Goal: Task Accomplishment & Management: Manage account settings

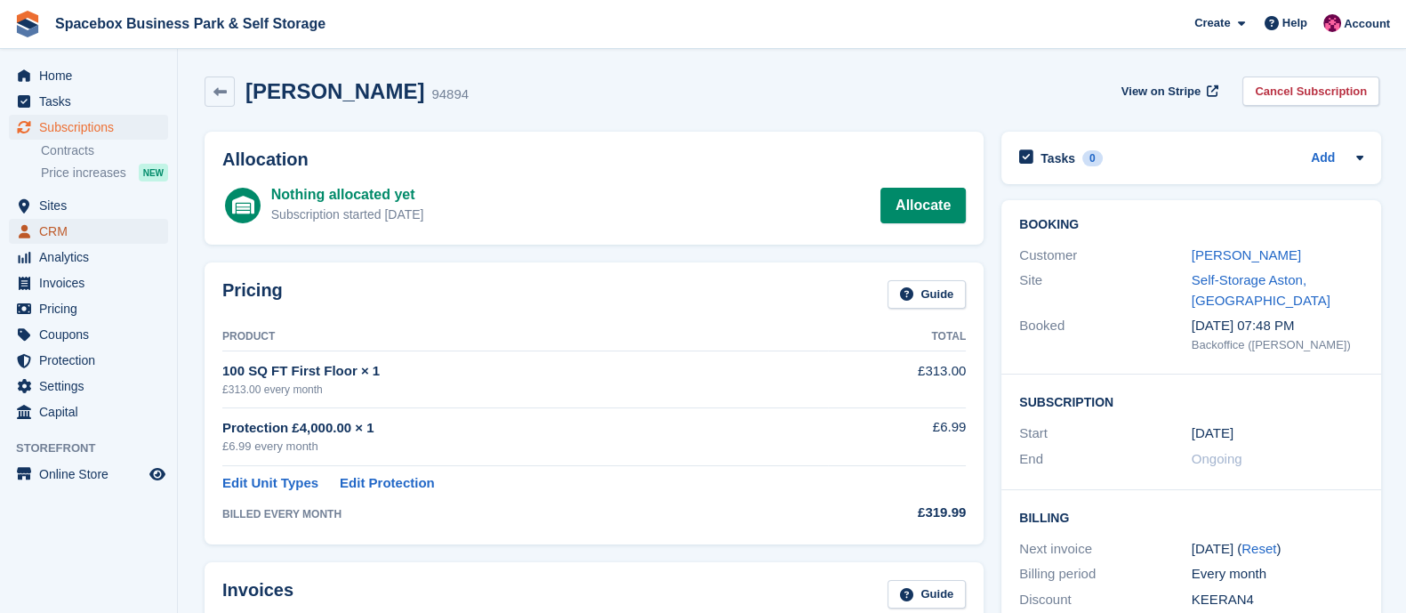
click at [66, 233] on span "CRM" at bounding box center [92, 231] width 107 height 25
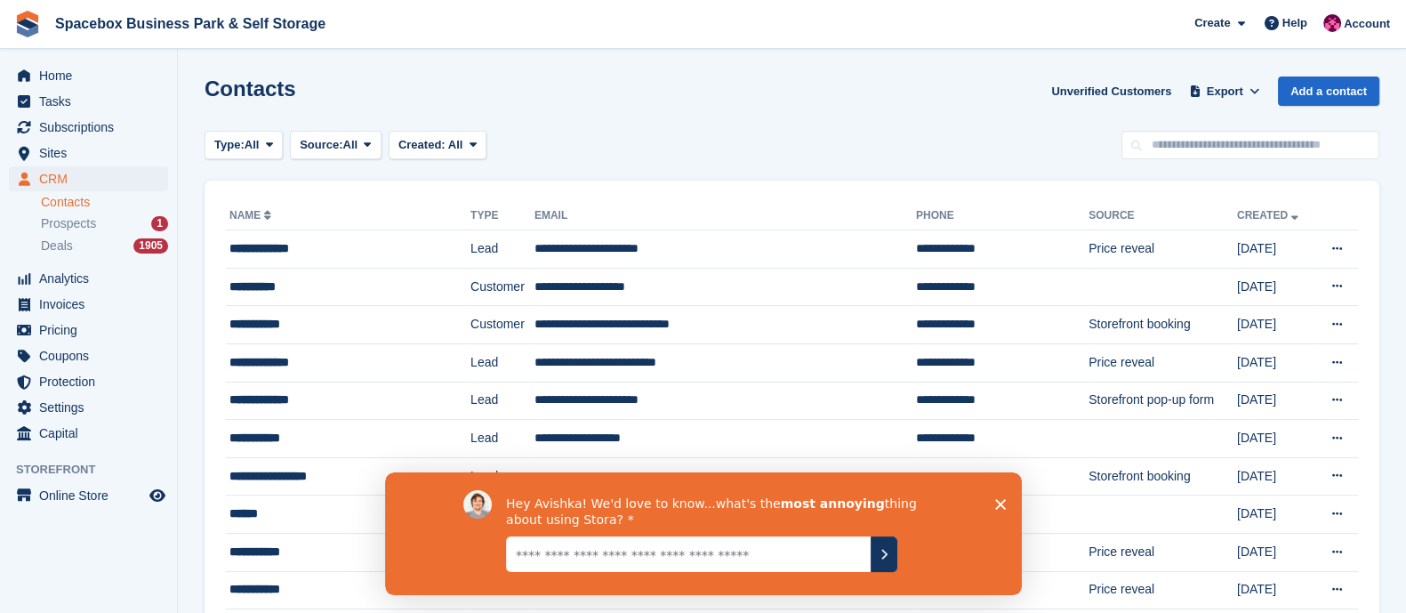
click at [994, 501] on icon "Close survey" at bounding box center [999, 503] width 11 height 11
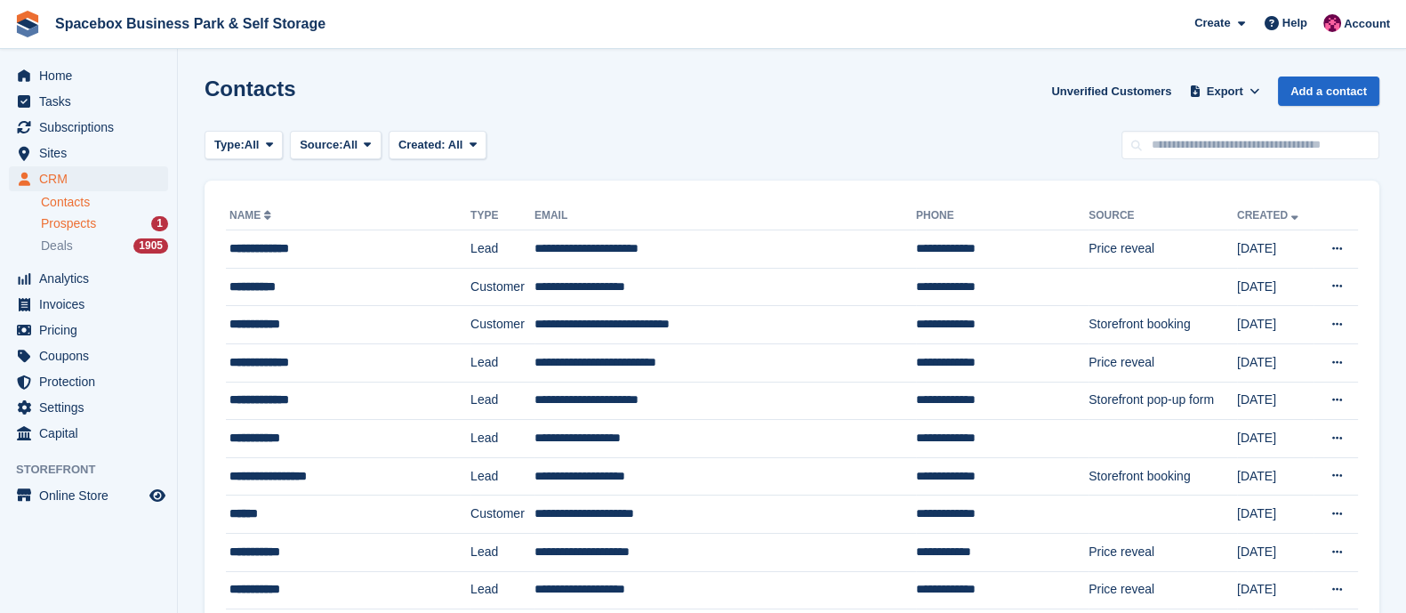
click at [101, 226] on div "Prospects 1" at bounding box center [104, 223] width 127 height 17
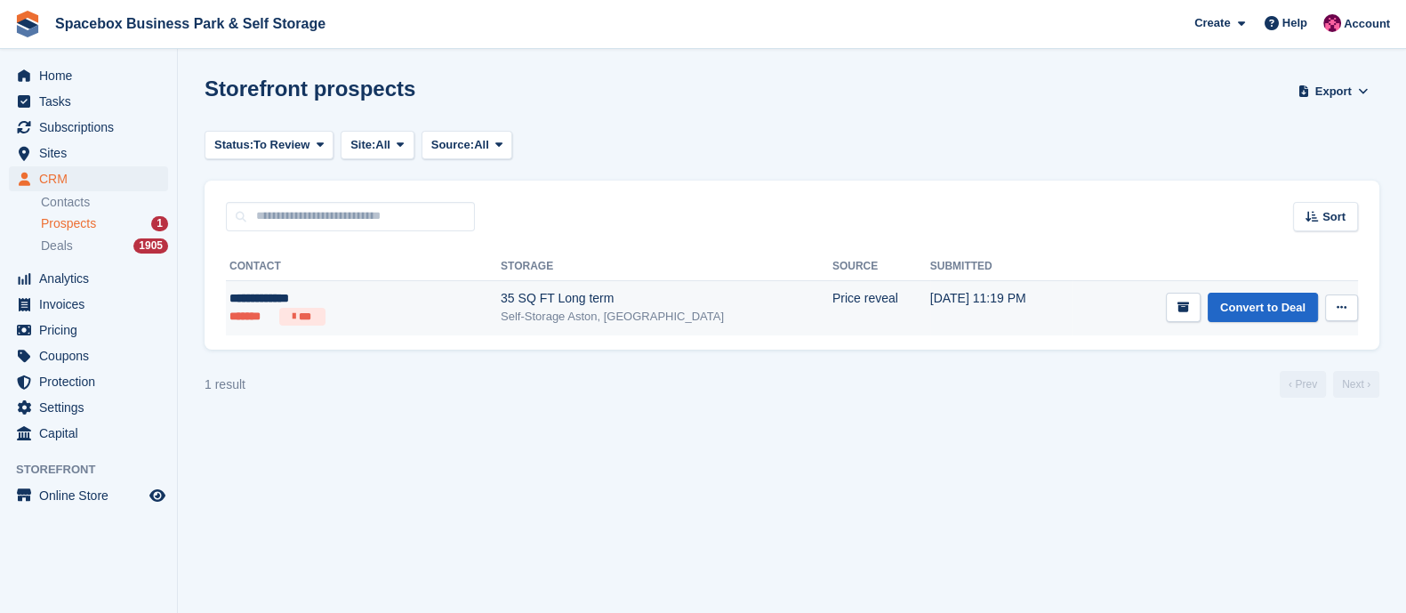
click at [563, 300] on div "35 SQ FT Long term" at bounding box center [667, 298] width 332 height 19
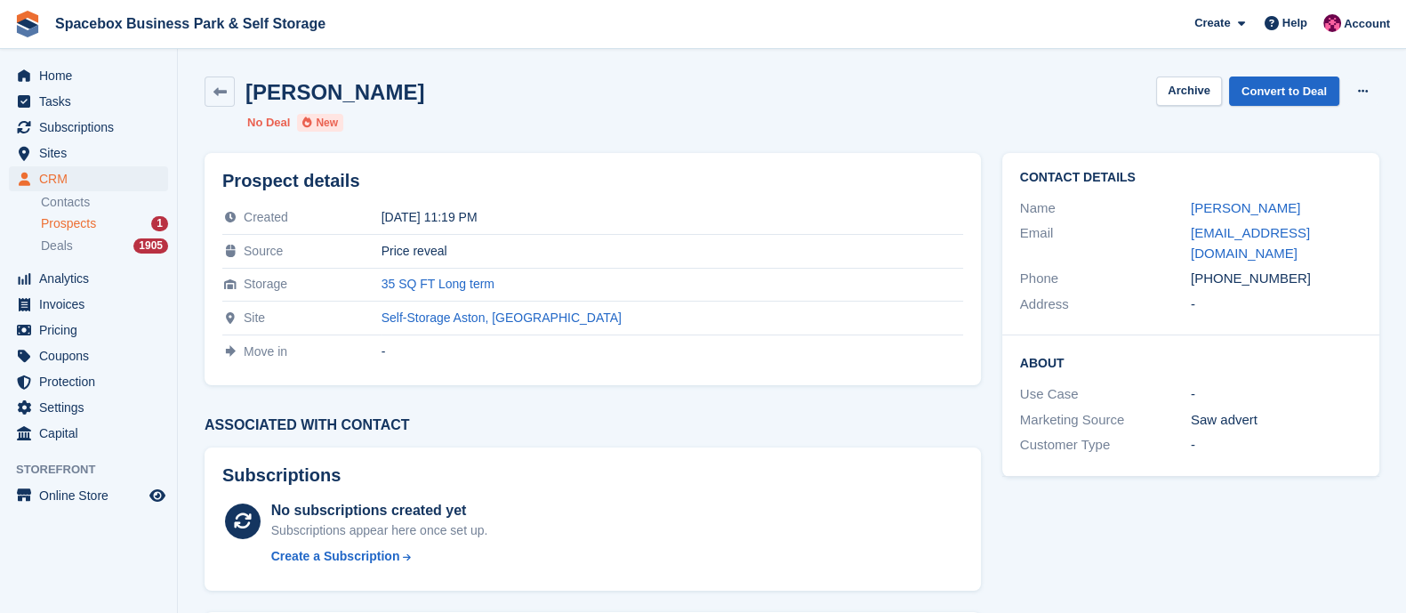
drag, startPoint x: 1214, startPoint y: 255, endPoint x: 1327, endPoint y: 262, distance: 114.0
click at [1327, 268] on div "[PHONE_NUMBER]" at bounding box center [1275, 278] width 171 height 20
copy div "7891128569"
drag, startPoint x: 1350, startPoint y: 236, endPoint x: 1185, endPoint y: 240, distance: 164.5
click at [1185, 240] on div "Email [EMAIL_ADDRESS][DOMAIN_NAME]" at bounding box center [1190, 242] width 341 height 45
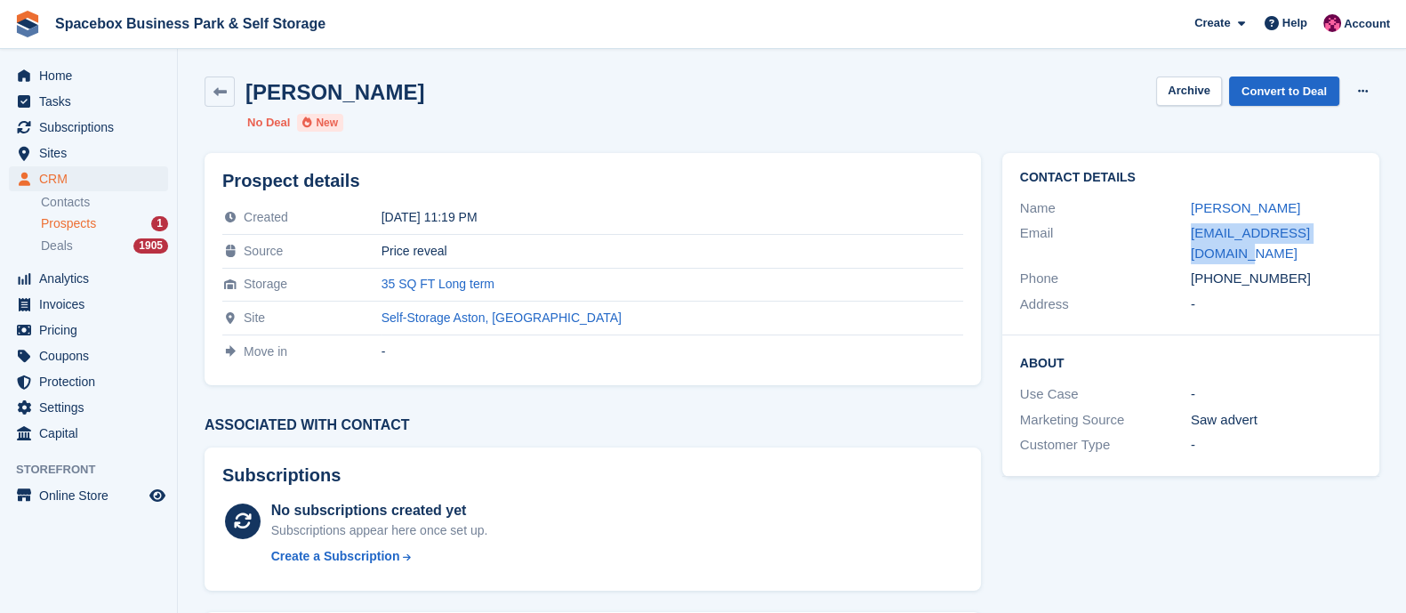
copy div "[EMAIL_ADDRESS][DOMAIN_NAME]"
click at [1276, 78] on link "Convert to Deal" at bounding box center [1284, 90] width 110 height 29
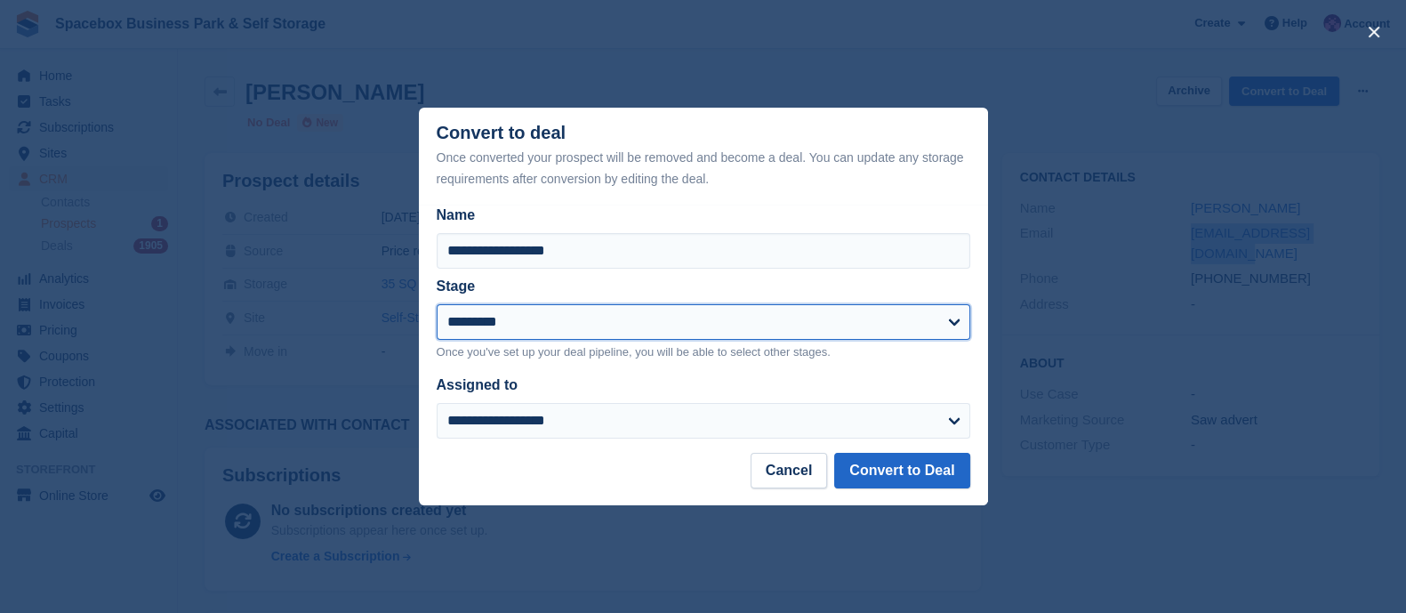
click at [725, 306] on select "**********" at bounding box center [703, 322] width 533 height 36
select select "****"
click at [437, 305] on select "**********" at bounding box center [703, 322] width 533 height 36
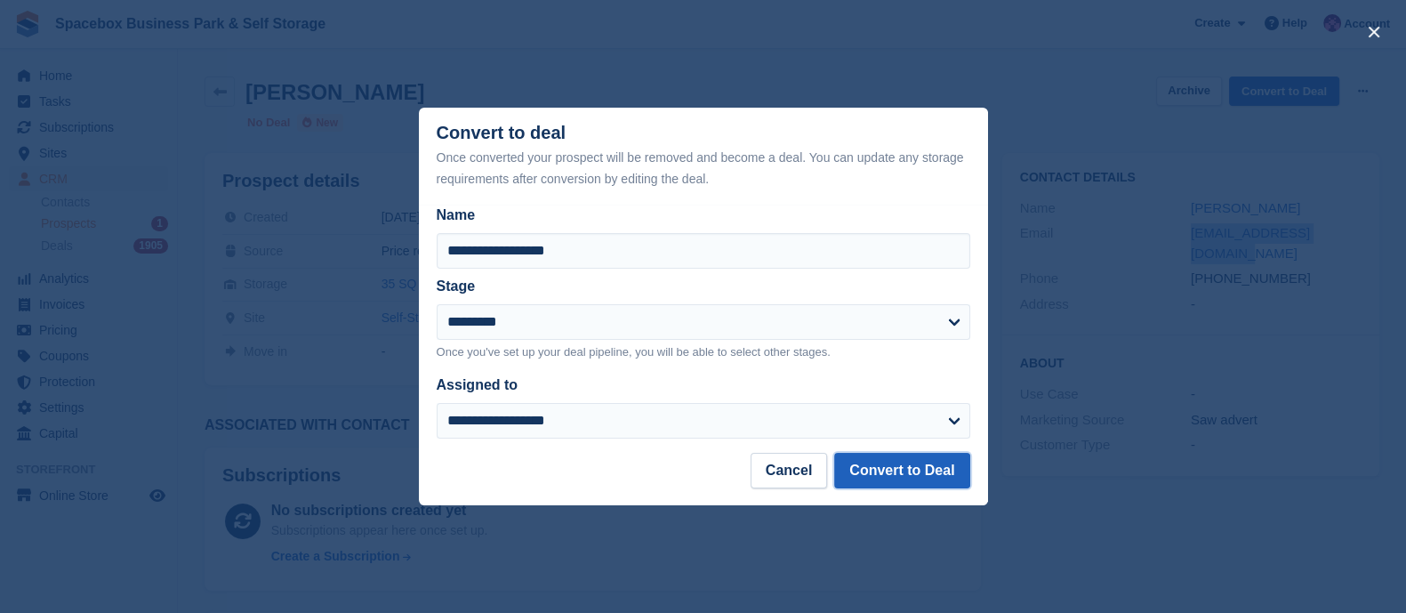
click at [890, 463] on button "Convert to Deal" at bounding box center [901, 471] width 135 height 36
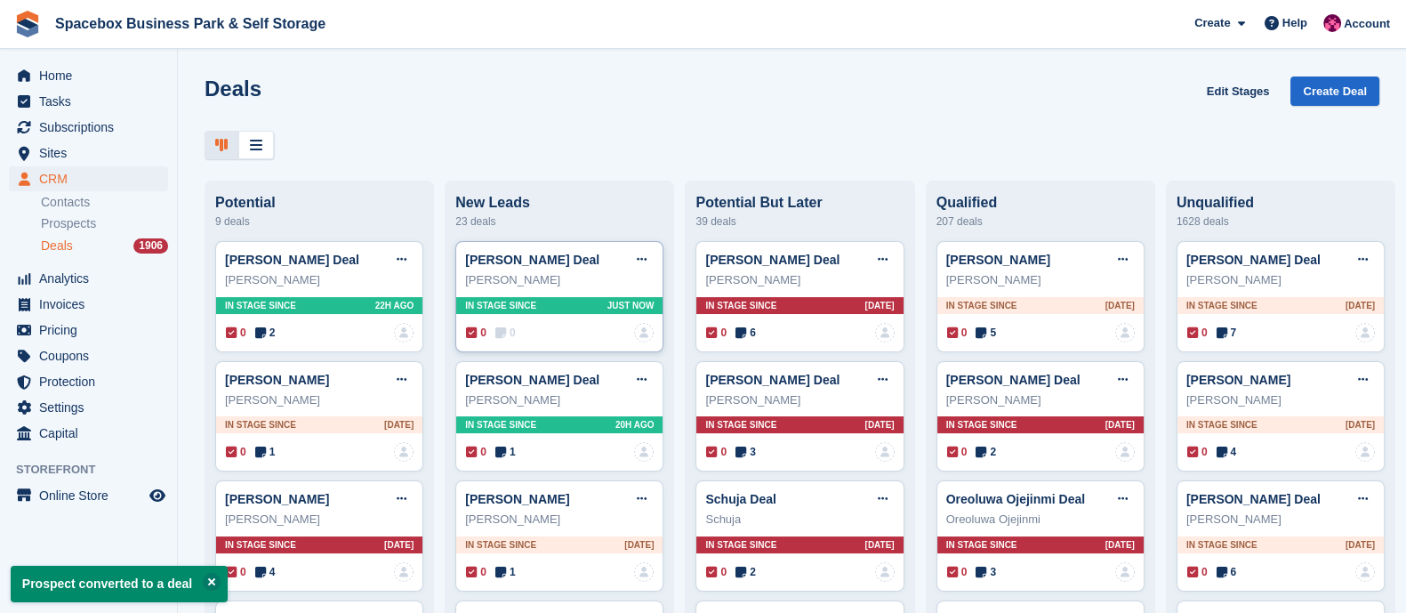
click at [534, 313] on div "In stage since Just now" at bounding box center [559, 305] width 206 height 17
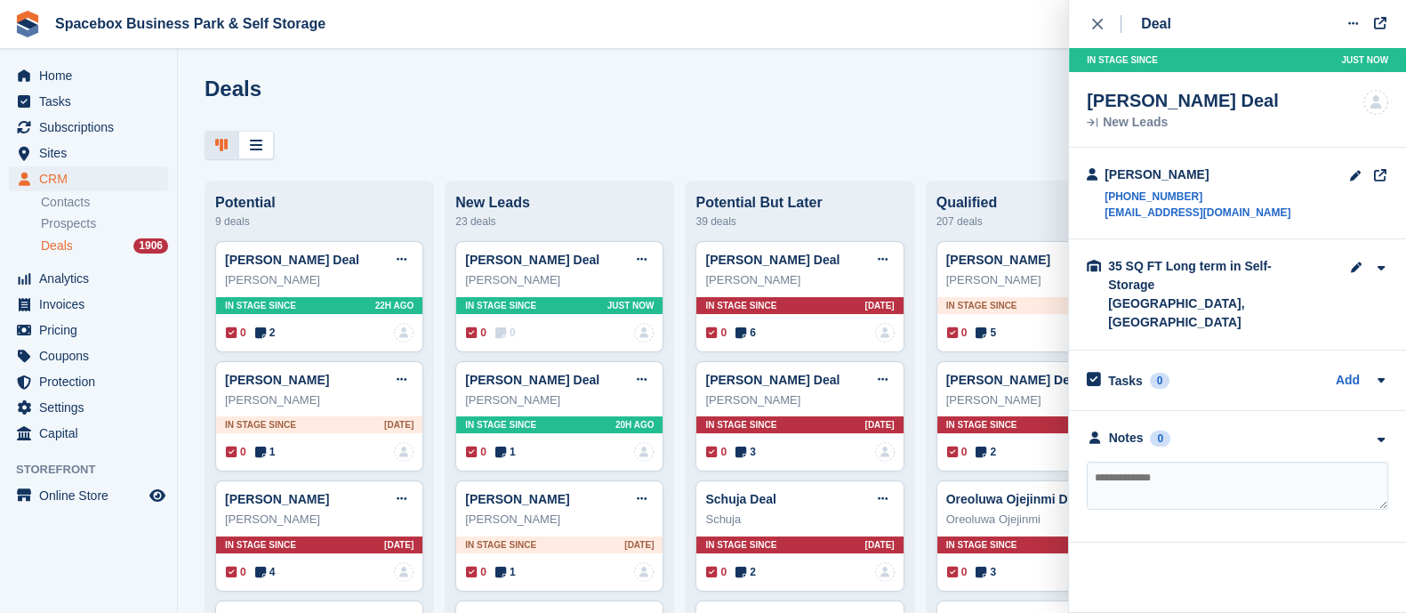
click at [1178, 461] on textarea at bounding box center [1236, 485] width 301 height 48
type textarea "**********"
click at [1350, 461] on textarea "**********" at bounding box center [1236, 485] width 301 height 48
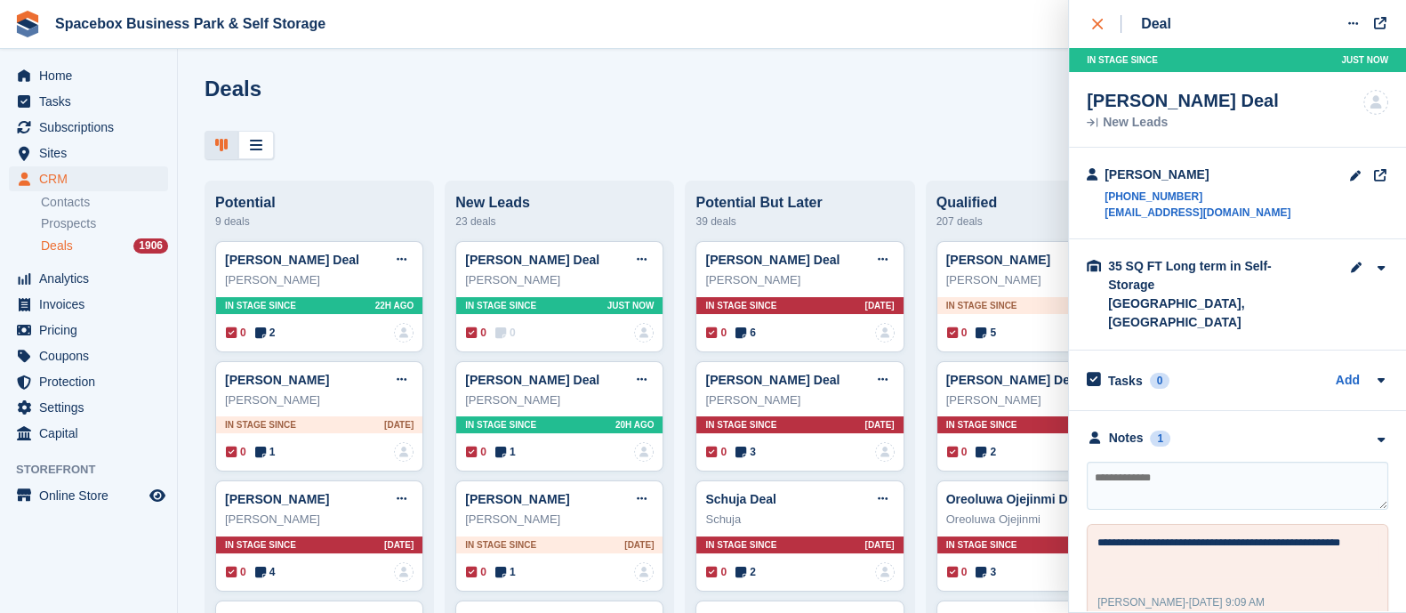
click at [1105, 28] on div "close" at bounding box center [1106, 24] width 29 height 18
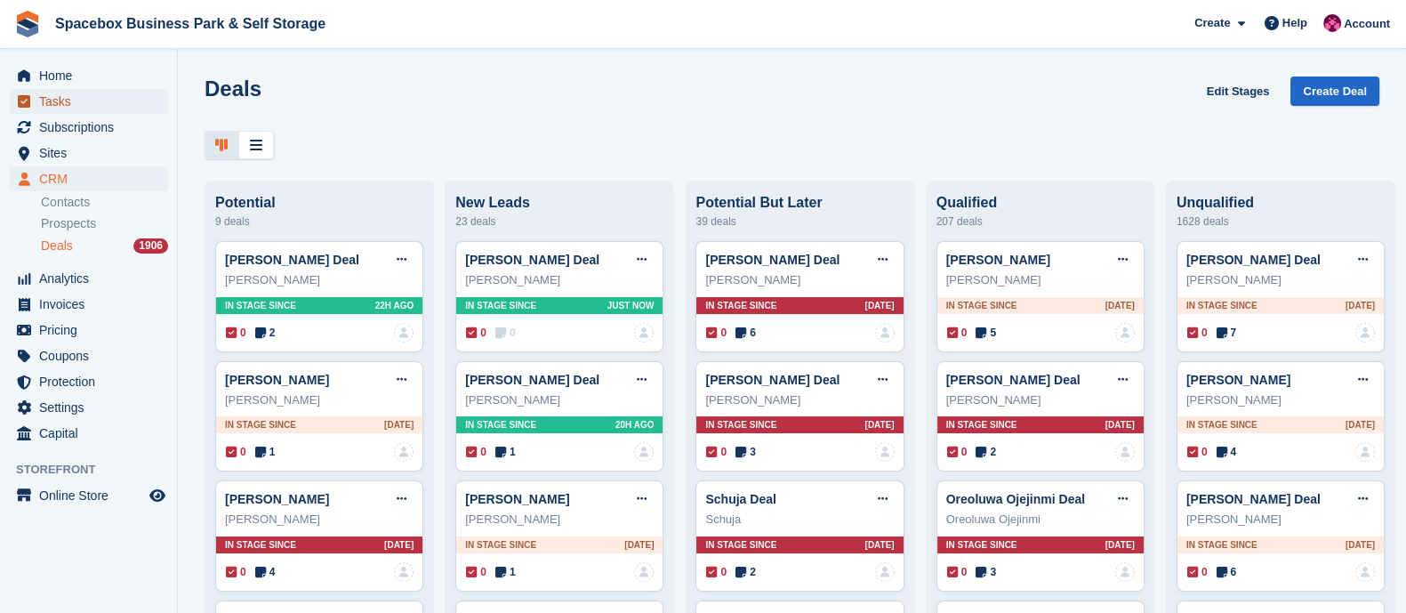
click at [67, 98] on span "Tasks" at bounding box center [92, 101] width 107 height 25
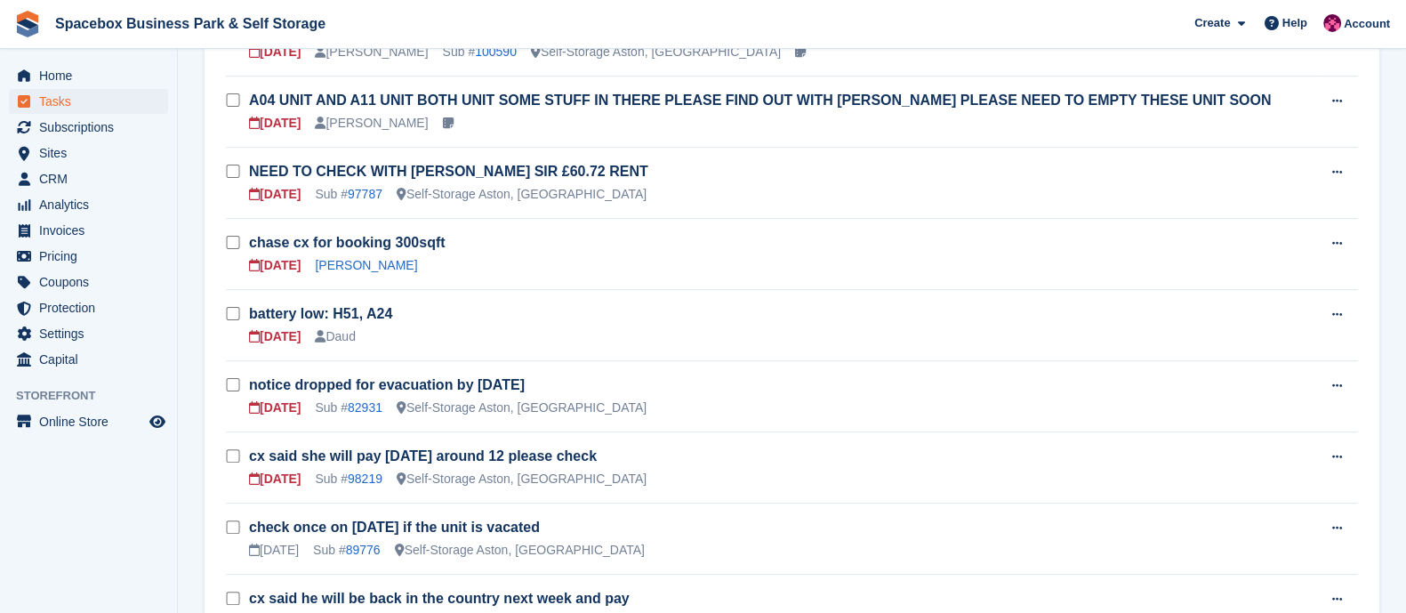
scroll to position [672, 0]
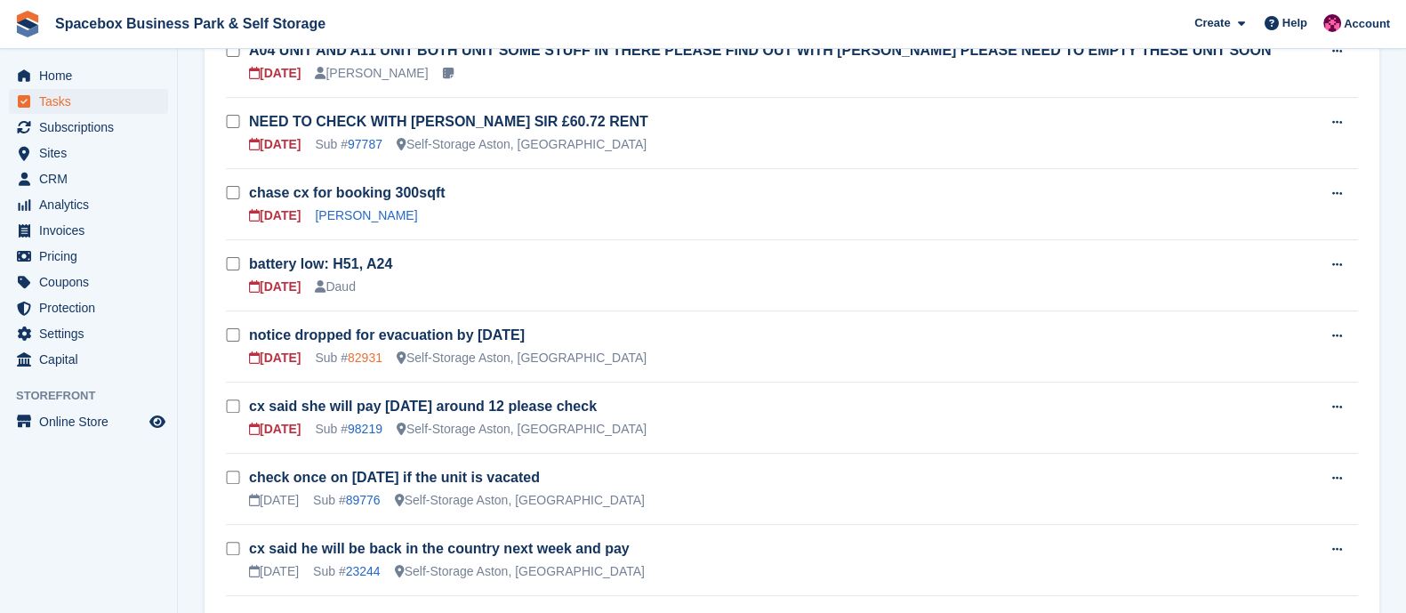
click at [351, 359] on link "82931" at bounding box center [365, 357] width 35 height 14
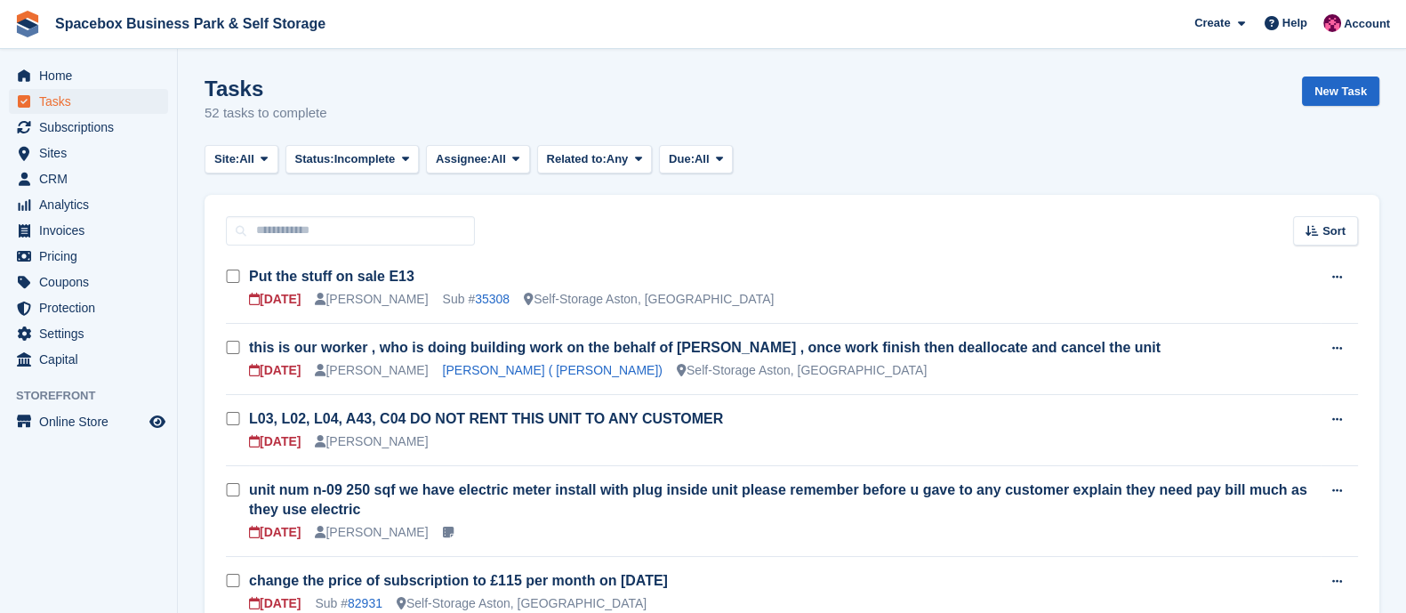
scroll to position [672, 0]
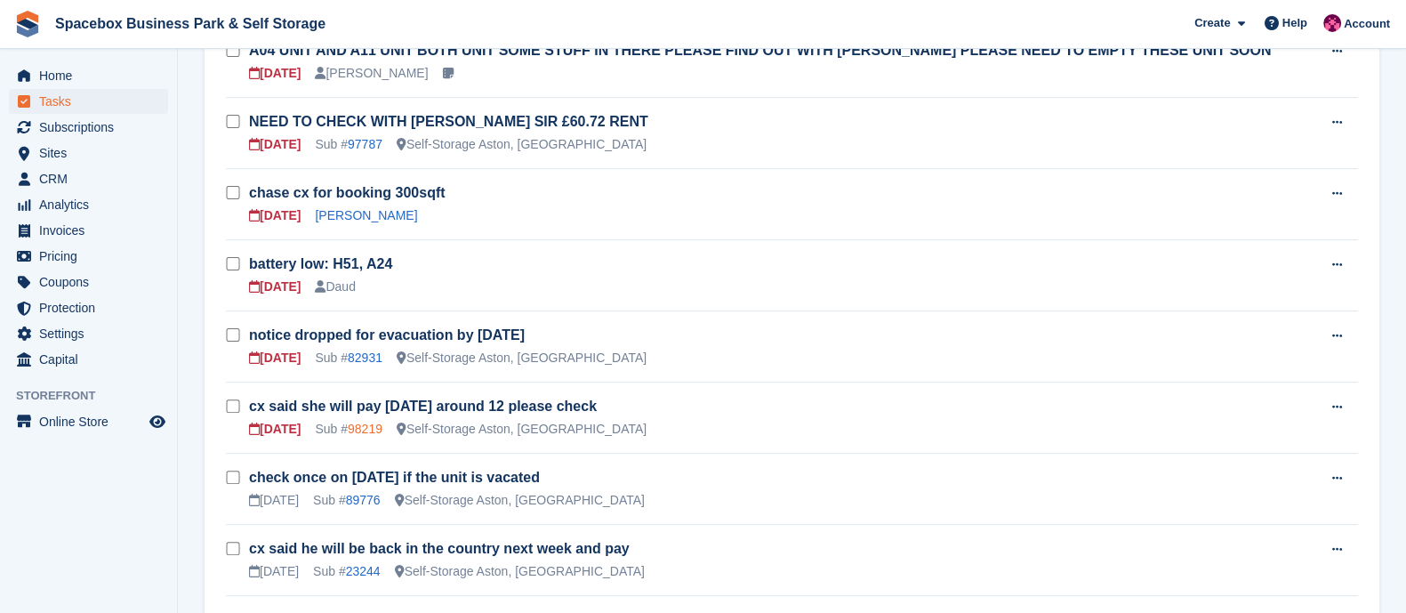
click at [361, 426] on link "98219" at bounding box center [365, 428] width 35 height 14
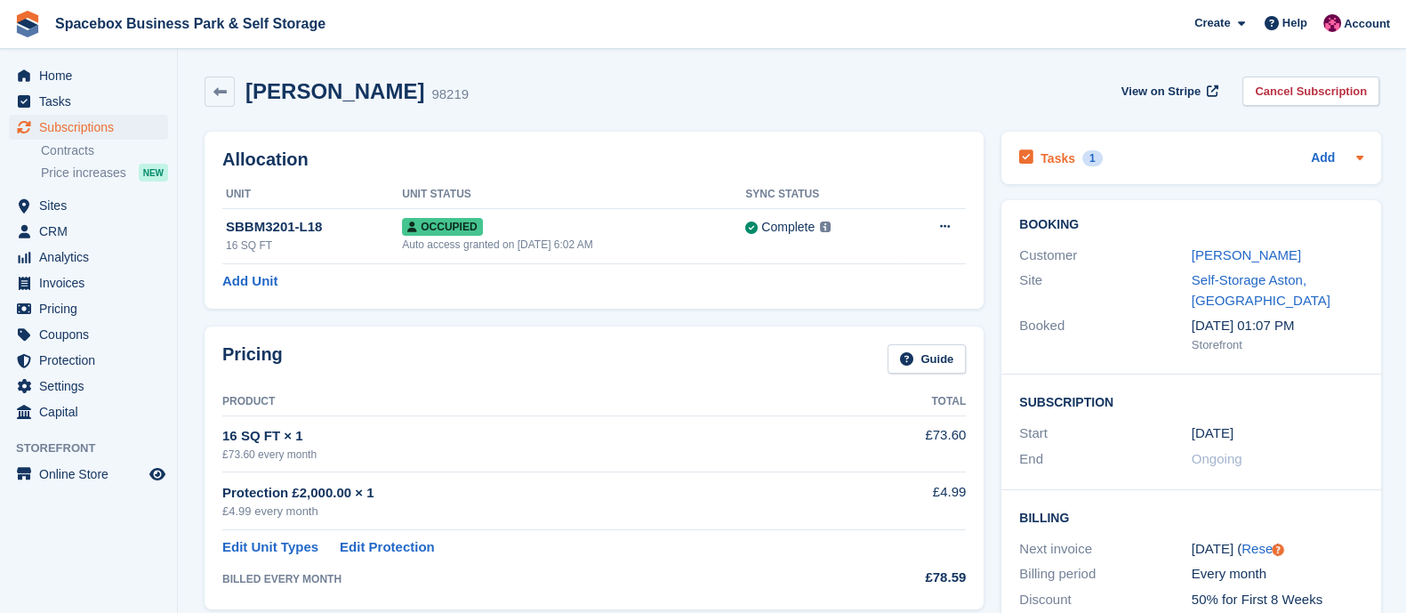
click at [1048, 153] on h2 "Tasks" at bounding box center [1057, 158] width 35 height 16
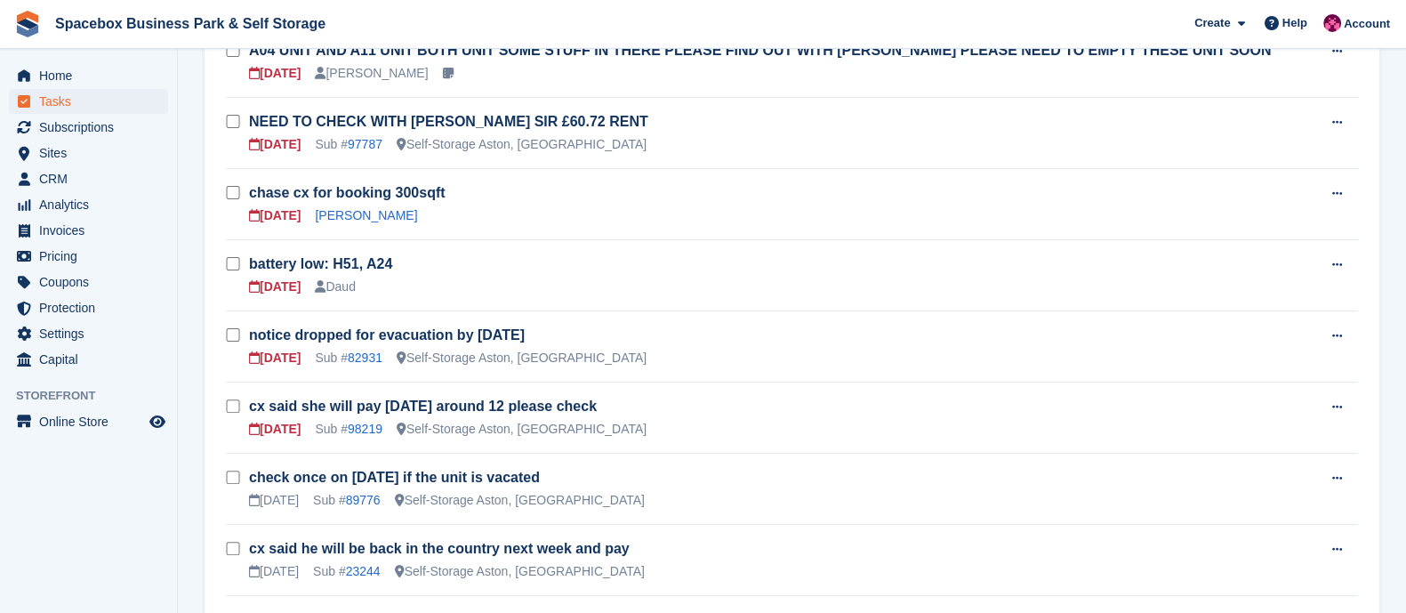
scroll to position [614, 0]
